Goal: Task Accomplishment & Management: Manage account settings

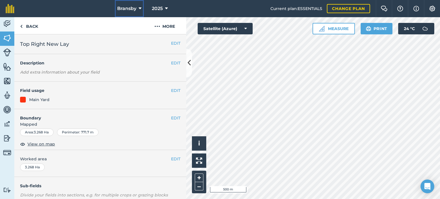
click at [139, 9] on icon at bounding box center [140, 8] width 3 height 7
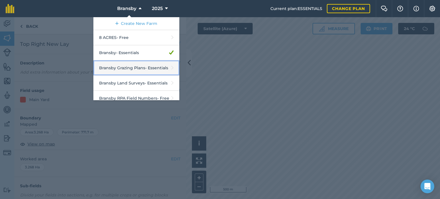
click at [133, 67] on link "Bransby Grazing Plans - Essentials" at bounding box center [136, 67] width 86 height 15
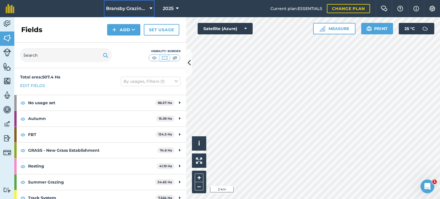
click at [149, 7] on icon at bounding box center [150, 8] width 3 height 7
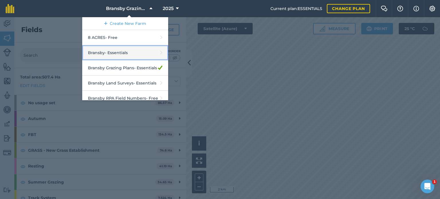
click at [114, 53] on link "Bransby - Essentials" at bounding box center [125, 52] width 86 height 15
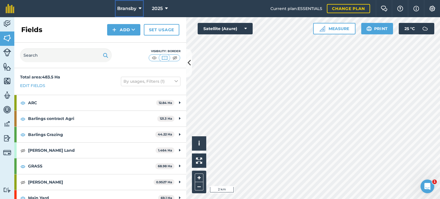
click at [141, 12] on button "Bransby" at bounding box center [129, 8] width 29 height 17
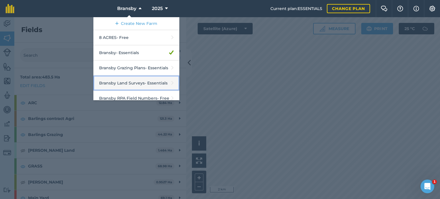
click at [138, 88] on link "Bransby Land Surveys - Essentials" at bounding box center [136, 83] width 86 height 15
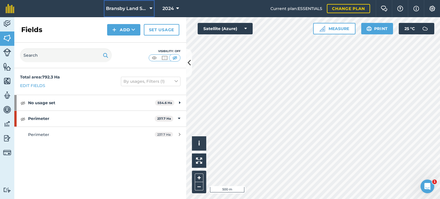
click at [151, 8] on icon at bounding box center [150, 8] width 3 height 7
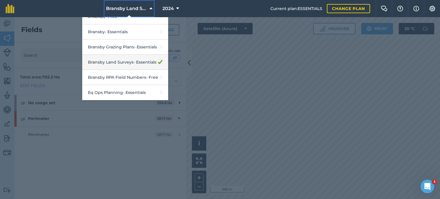
scroll to position [31, 0]
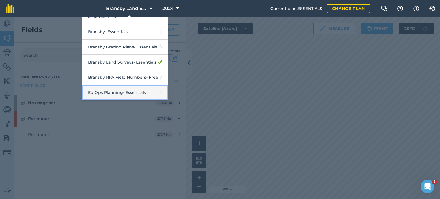
click at [125, 94] on link "Eq Ops Planning - Essentials" at bounding box center [125, 92] width 86 height 15
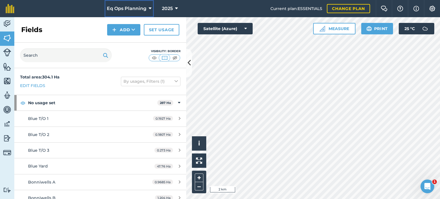
click at [147, 9] on button "Eq Ops Planning" at bounding box center [128, 8] width 49 height 17
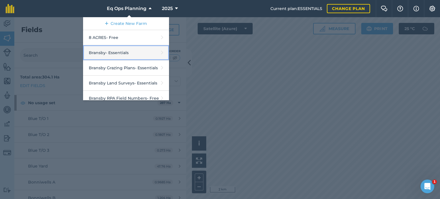
click at [122, 55] on link "Bransby - Essentials" at bounding box center [126, 52] width 86 height 15
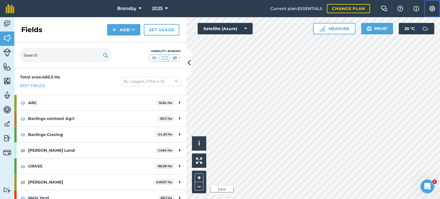
click at [433, 9] on img at bounding box center [431, 9] width 7 height 6
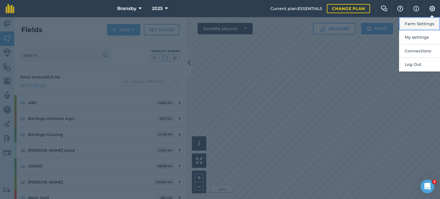
click at [412, 24] on button "Farm Settings" at bounding box center [419, 23] width 41 height 13
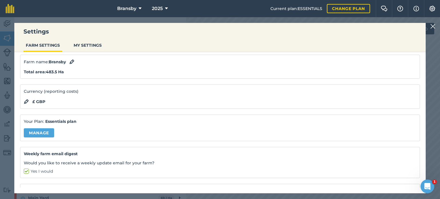
scroll to position [29, 0]
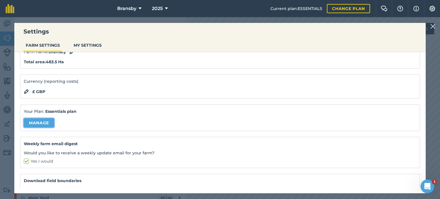
click at [43, 123] on link "Manage" at bounding box center [39, 122] width 30 height 9
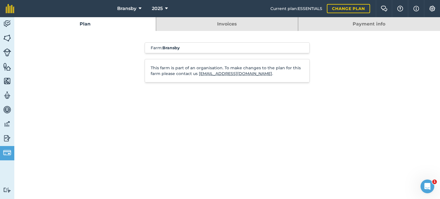
click at [374, 27] on link "Payment info" at bounding box center [369, 24] width 142 height 14
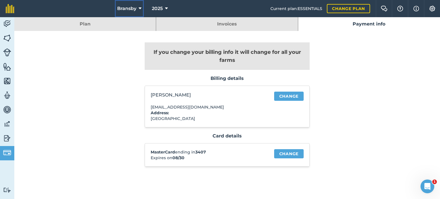
click at [134, 8] on span "Bransby" at bounding box center [126, 8] width 19 height 7
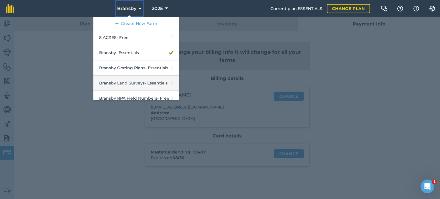
scroll to position [29, 0]
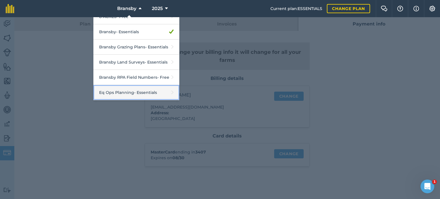
click at [142, 91] on link "Eq Ops Planning - Essentials" at bounding box center [136, 92] width 86 height 15
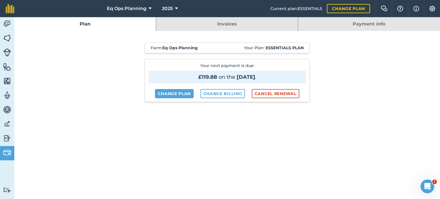
click at [374, 24] on link "Payment info" at bounding box center [369, 24] width 142 height 14
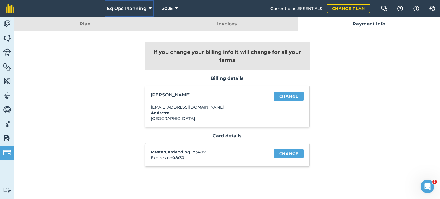
click at [140, 9] on span "Eq Ops Planning" at bounding box center [126, 8] width 39 height 7
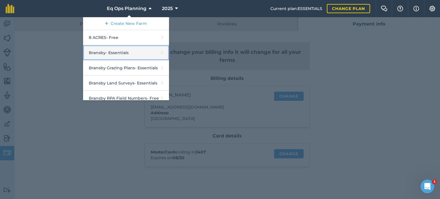
click at [127, 50] on link "Bransby - Essentials" at bounding box center [126, 52] width 86 height 15
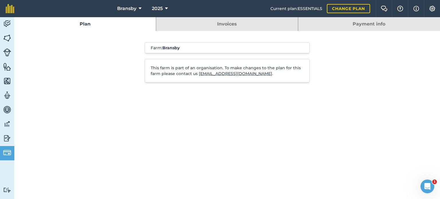
click at [361, 21] on link "Payment info" at bounding box center [369, 24] width 142 height 14
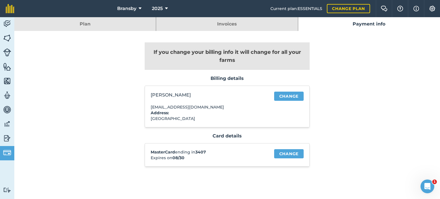
click at [222, 22] on link "Invoices" at bounding box center [226, 24] width 141 height 14
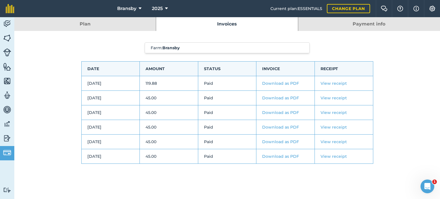
click at [277, 96] on link "Download as PDF" at bounding box center [280, 97] width 37 height 5
click at [106, 27] on link "Plan" at bounding box center [84, 24] width 141 height 14
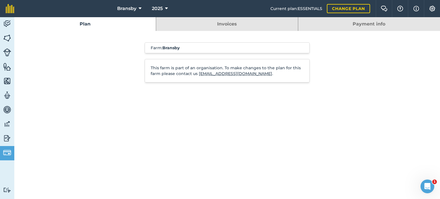
click at [199, 25] on link "Invoices" at bounding box center [226, 24] width 141 height 14
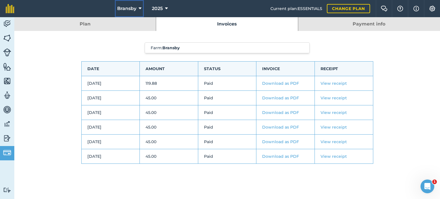
click at [141, 9] on icon at bounding box center [140, 8] width 3 height 7
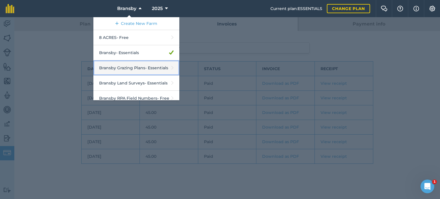
click at [130, 66] on link "Bransby Grazing Plans - Essentials" at bounding box center [136, 67] width 86 height 15
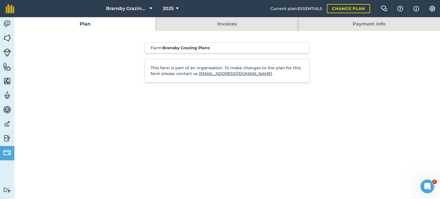
click at [203, 25] on link "Invoices" at bounding box center [226, 24] width 141 height 14
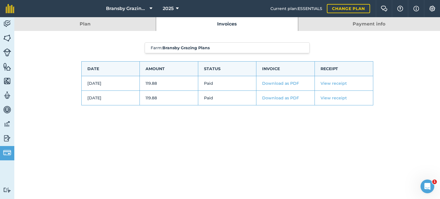
click at [333, 27] on link "Payment info" at bounding box center [369, 24] width 142 height 14
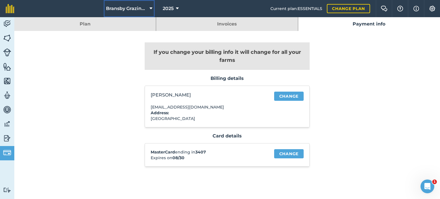
click at [134, 10] on span "Bransby Grazing Plans" at bounding box center [126, 8] width 41 height 7
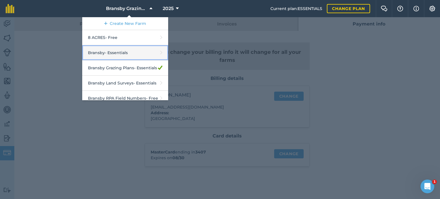
click at [119, 50] on link "Bransby - Essentials" at bounding box center [125, 52] width 86 height 15
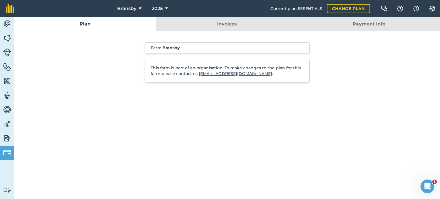
click at [339, 30] on link "Payment info" at bounding box center [369, 24] width 142 height 14
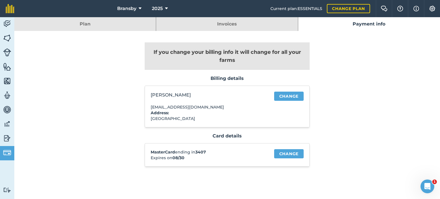
click at [62, 28] on link "Plan" at bounding box center [84, 24] width 141 height 14
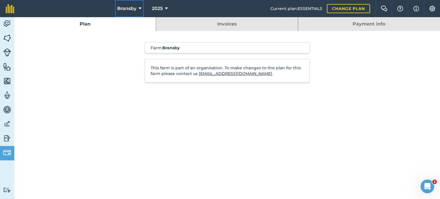
click at [139, 7] on icon at bounding box center [140, 8] width 3 height 7
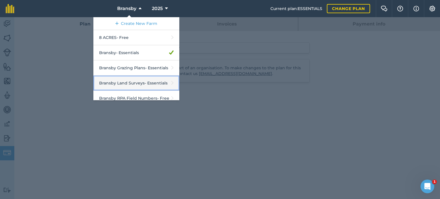
click at [136, 83] on link "Bransby Land Surveys - Essentials" at bounding box center [136, 83] width 86 height 15
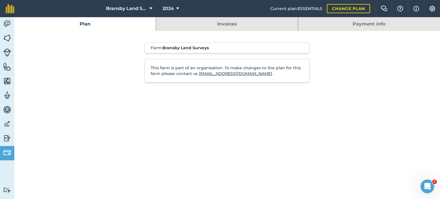
click at [214, 25] on link "Invoices" at bounding box center [226, 24] width 141 height 14
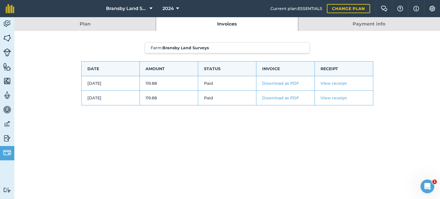
click at [351, 27] on link "Payment info" at bounding box center [369, 24] width 142 height 14
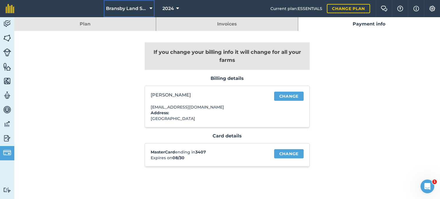
click at [147, 9] on button "Bransby Land Surveys" at bounding box center [129, 8] width 51 height 17
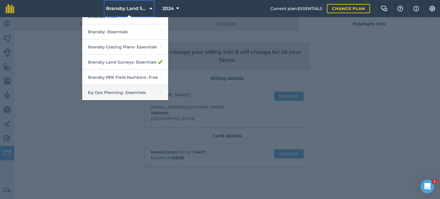
scroll to position [31, 0]
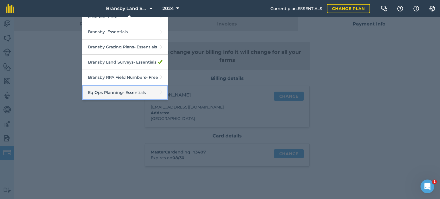
click at [121, 94] on link "Eq Ops Planning - Essentials" at bounding box center [125, 92] width 86 height 15
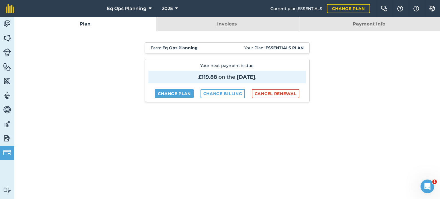
click at [212, 28] on link "Invoices" at bounding box center [226, 24] width 141 height 14
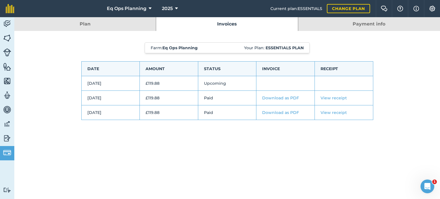
click at [345, 19] on link "Payment info" at bounding box center [369, 24] width 142 height 14
